Goal: Transaction & Acquisition: Book appointment/travel/reservation

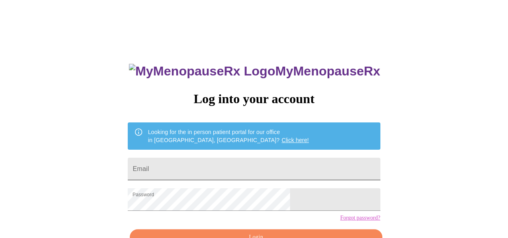
click at [266, 165] on input "Email" at bounding box center [254, 169] width 252 height 23
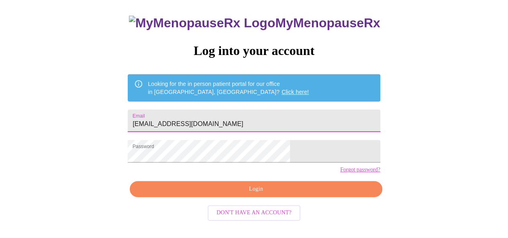
scroll to position [48, 0]
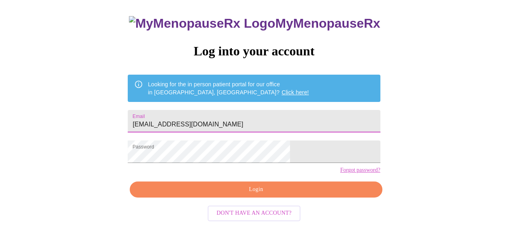
type input "[EMAIL_ADDRESS][DOMAIN_NAME]"
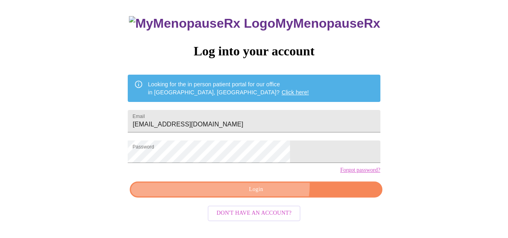
click at [265, 195] on span "Login" at bounding box center [256, 190] width 234 height 10
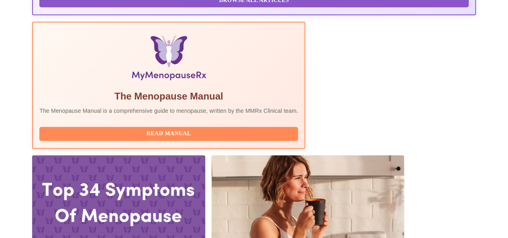
scroll to position [247, 0]
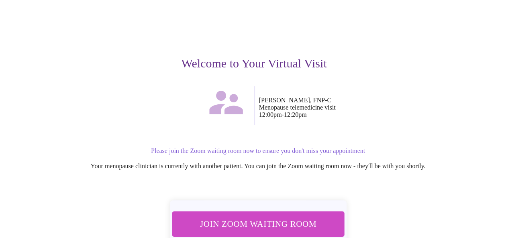
scroll to position [107, 0]
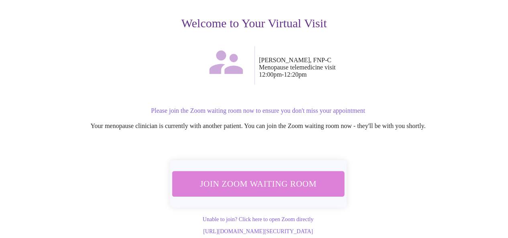
click at [312, 176] on span "Join Zoom Waiting Room" at bounding box center [257, 183] width 151 height 15
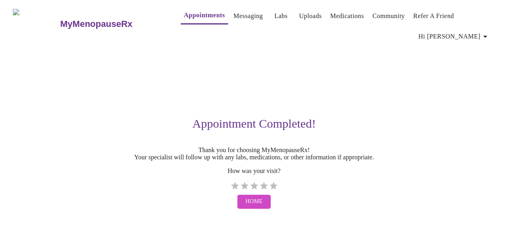
scroll to position [0, 0]
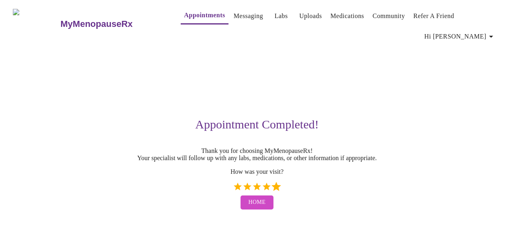
click at [277, 182] on label "5 Stars" at bounding box center [277, 187] width 10 height 10
click at [233, 190] on input "5 Stars" at bounding box center [233, 190] width 0 height 0
radio input "true"
click at [199, 18] on link "Appointments" at bounding box center [204, 15] width 41 height 11
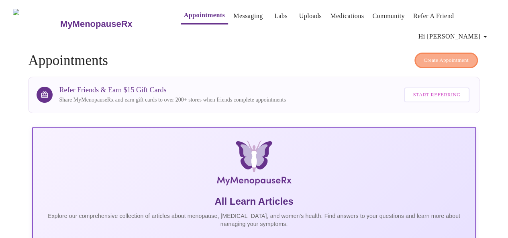
click at [446, 58] on span "Create Appointment" at bounding box center [446, 60] width 45 height 9
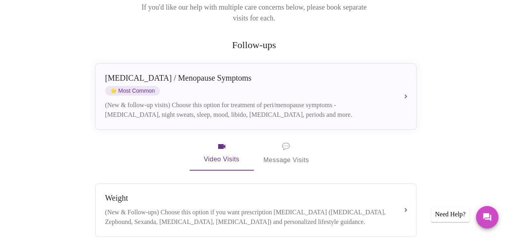
scroll to position [135, 0]
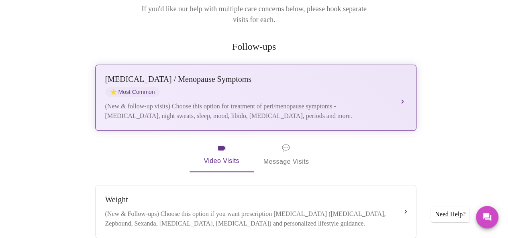
click at [284, 88] on div "[MEDICAL_DATA] / Menopause Symptoms ⭐ Most Common (New & follow-up visits) Choo…" at bounding box center [255, 98] width 301 height 46
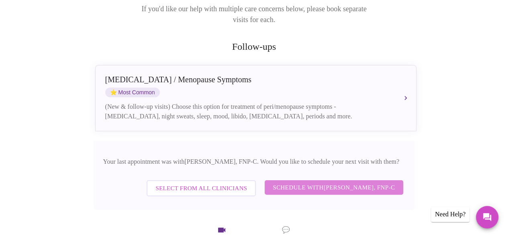
click at [301, 182] on span "Schedule with [PERSON_NAME], FNP-C" at bounding box center [334, 187] width 122 height 10
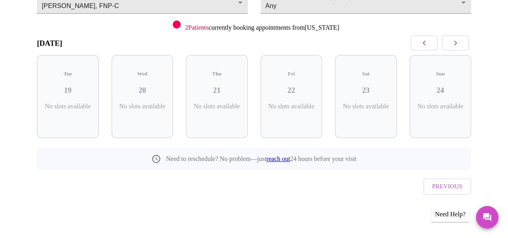
scroll to position [88, 0]
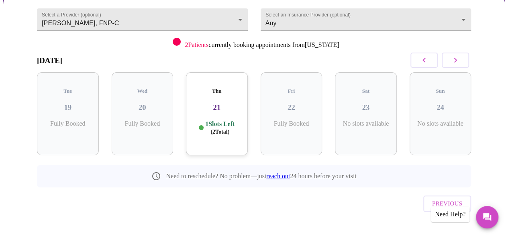
click at [62, 57] on h3 "[DATE]" at bounding box center [49, 60] width 25 height 9
click at [460, 55] on icon "button" at bounding box center [456, 60] width 10 height 10
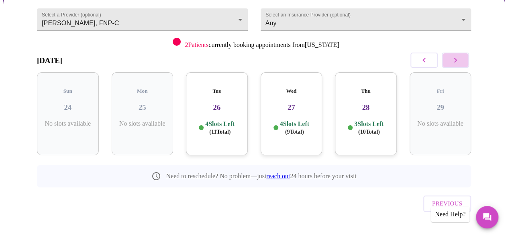
click at [460, 55] on icon "button" at bounding box center [456, 60] width 10 height 10
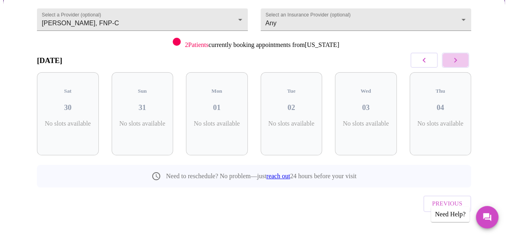
click at [460, 55] on icon "button" at bounding box center [456, 60] width 10 height 10
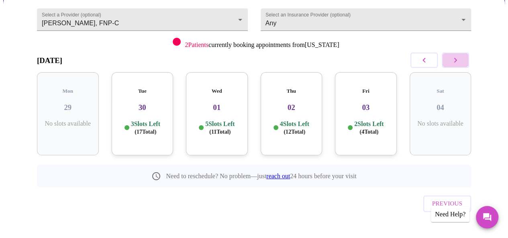
click at [460, 55] on icon "button" at bounding box center [456, 60] width 10 height 10
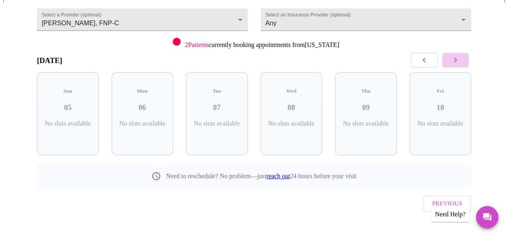
click at [460, 55] on icon "button" at bounding box center [456, 60] width 10 height 10
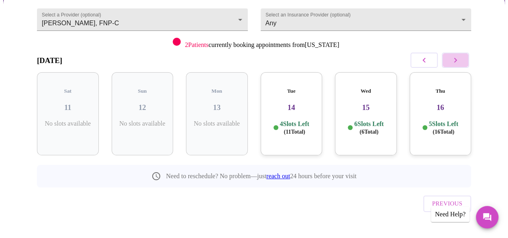
click at [460, 55] on icon "button" at bounding box center [456, 60] width 10 height 10
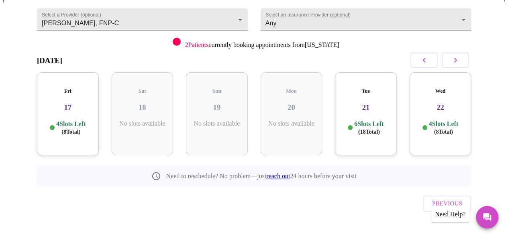
click at [75, 103] on h3 "17" at bounding box center [67, 107] width 49 height 9
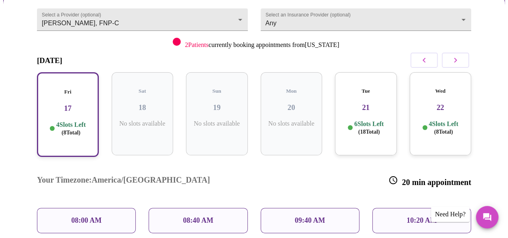
click at [325, 217] on p "09:40 AM" at bounding box center [310, 221] width 31 height 8
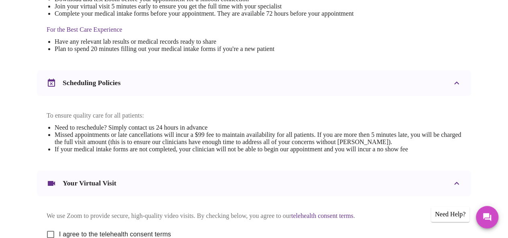
scroll to position [358, 0]
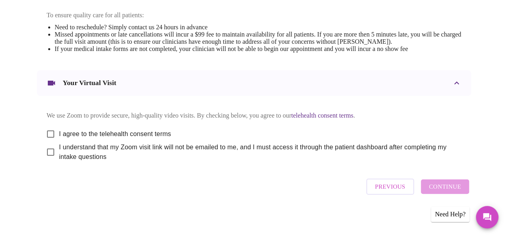
click at [151, 129] on span "I agree to the telehealth consent terms" at bounding box center [115, 134] width 112 height 10
click at [59, 129] on input "I agree to the telehealth consent terms" at bounding box center [50, 134] width 17 height 17
checkbox input "true"
click at [151, 142] on div "We use Zoom to provide secure, high-quality video visits. By checking below, yo…" at bounding box center [254, 134] width 415 height 56
click at [151, 147] on span "I understand that my Zoom visit link will not be emailed to me, and I must acce…" at bounding box center [257, 152] width 396 height 19
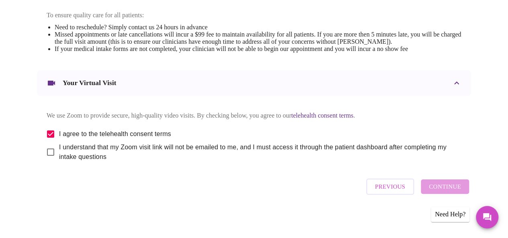
click at [59, 147] on input "I understand that my Zoom visit link will not be emailed to me, and I must acce…" at bounding box center [50, 152] width 17 height 17
checkbox input "true"
click at [451, 187] on span "Continue" at bounding box center [445, 187] width 32 height 10
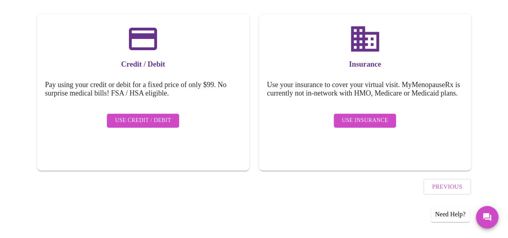
scroll to position [115, 0]
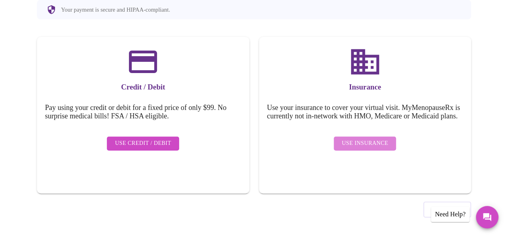
click at [376, 144] on span "Use Insurance" at bounding box center [365, 144] width 46 height 10
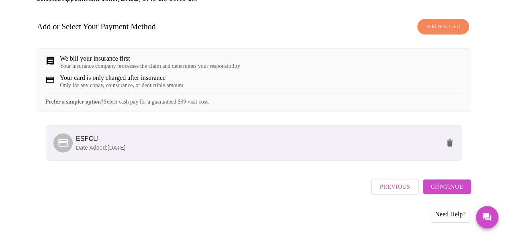
scroll to position [121, 0]
click at [463, 189] on span "Continue" at bounding box center [447, 187] width 32 height 10
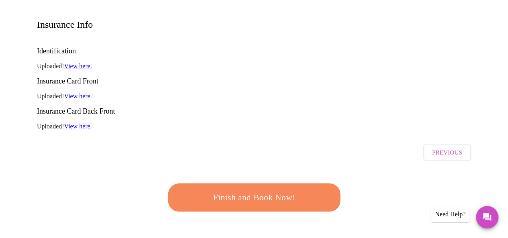
click at [297, 190] on span "Finish and Book Now!" at bounding box center [254, 197] width 149 height 15
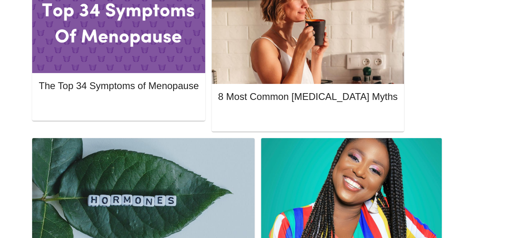
scroll to position [427, 0]
